Goal: Task Accomplishment & Management: Complete application form

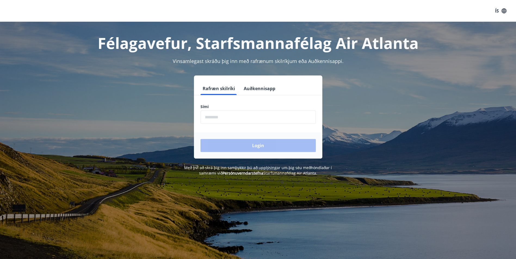
drag, startPoint x: 237, startPoint y: 113, endPoint x: 242, endPoint y: 120, distance: 8.1
click at [237, 113] on input "phone" at bounding box center [257, 117] width 115 height 13
type input "********"
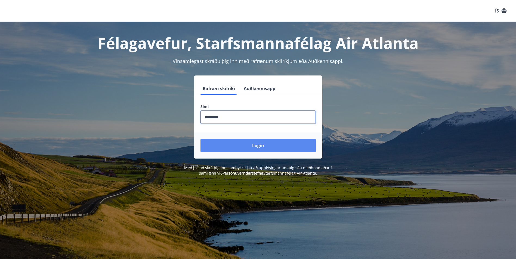
click at [247, 144] on button "Login" at bounding box center [257, 145] width 115 height 13
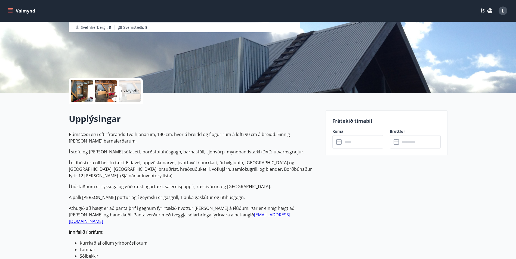
scroll to position [109, 0]
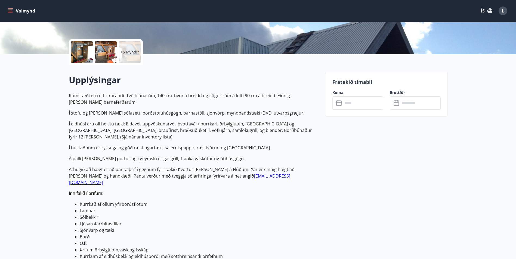
click at [354, 106] on input "text" at bounding box center [363, 103] width 41 height 13
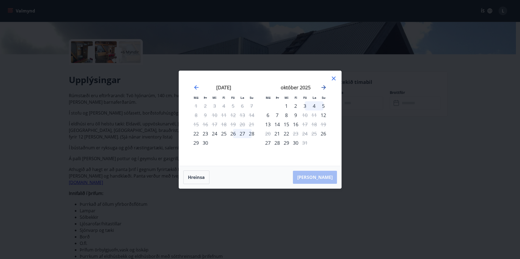
click at [323, 89] on icon "Move forward to switch to the next month." at bounding box center [323, 87] width 7 height 7
click at [324, 86] on icon "Move forward to switch to the next month." at bounding box center [324, 87] width 4 height 4
click at [323, 86] on icon "Move forward to switch to the next month." at bounding box center [323, 87] width 7 height 7
click at [323, 87] on icon "Move forward to switch to the next month." at bounding box center [324, 87] width 4 height 4
click at [335, 79] on icon at bounding box center [333, 78] width 7 height 7
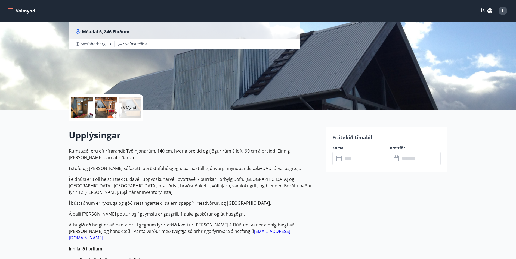
scroll to position [0, 0]
